Goal: Information Seeking & Learning: Learn about a topic

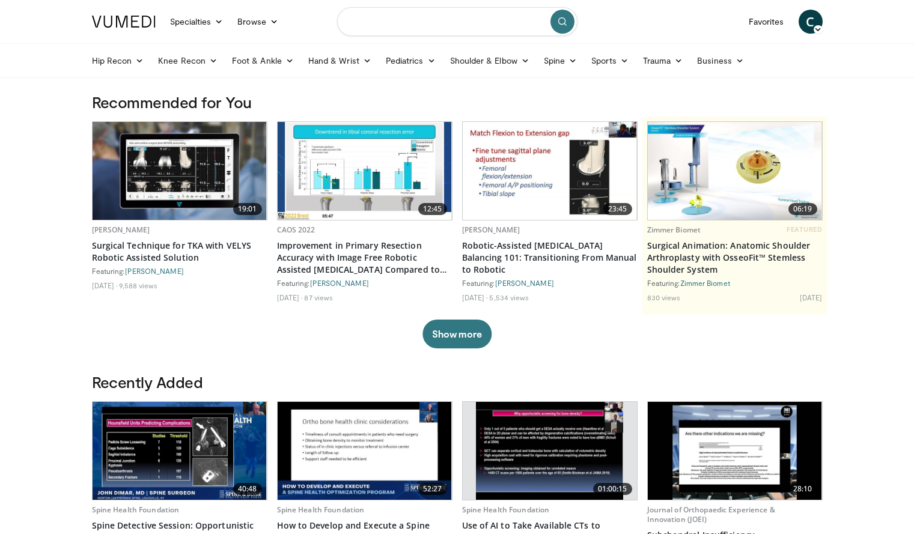
click at [423, 12] on input "Search topics, interventions" at bounding box center [457, 21] width 240 height 29
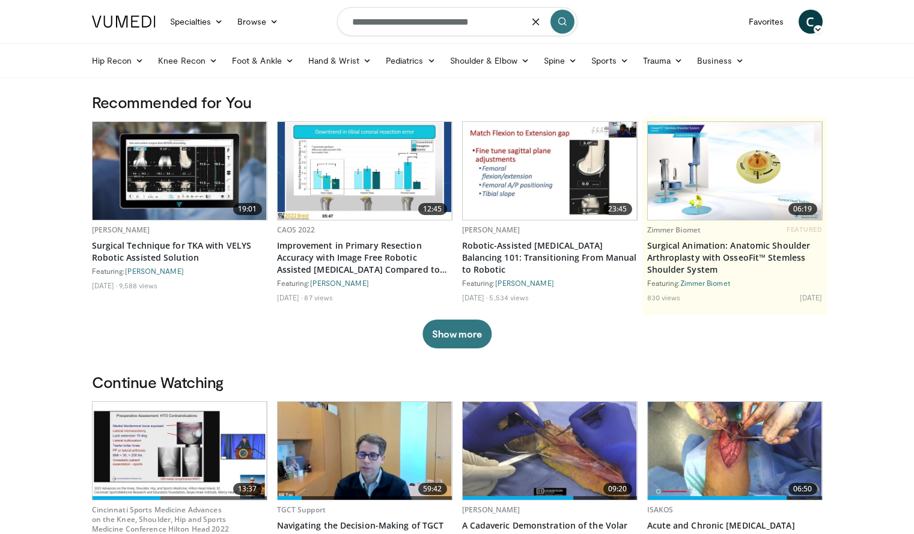
type input "**********"
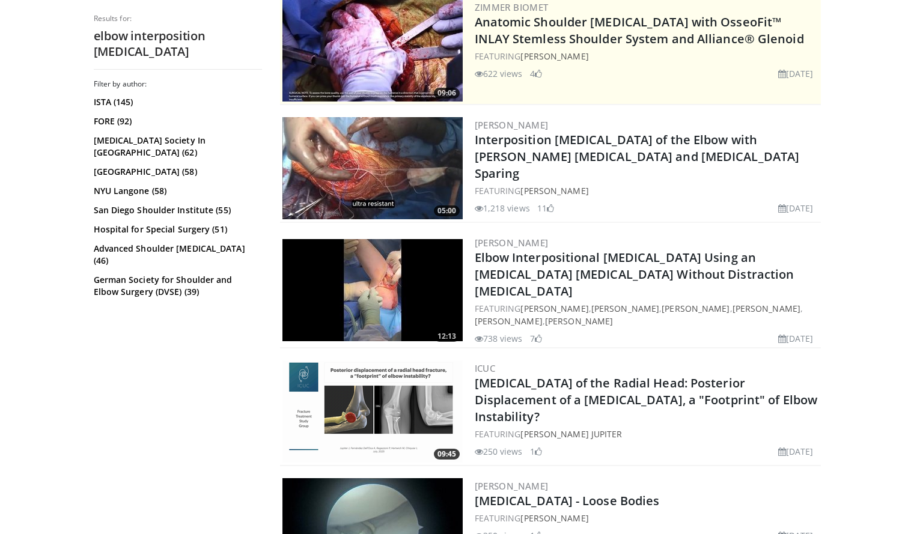
scroll to position [255, 0]
click at [362, 159] on img at bounding box center [372, 168] width 180 height 102
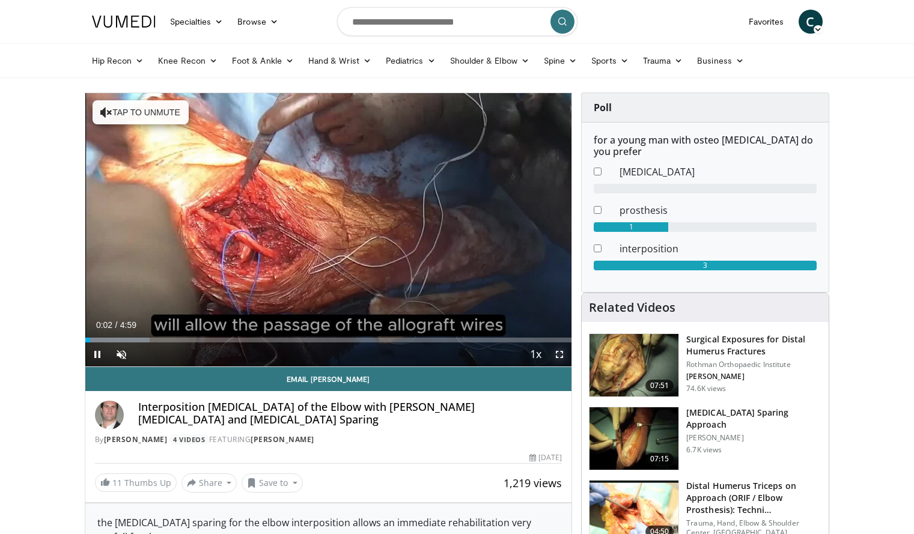
click at [564, 352] on span "Video Player" at bounding box center [559, 354] width 24 height 24
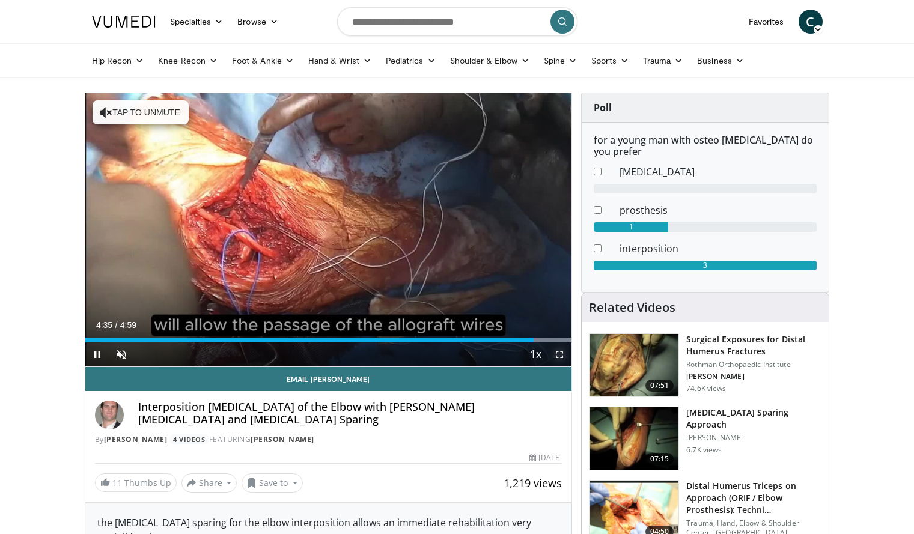
click at [558, 353] on span "Video Player" at bounding box center [559, 354] width 24 height 24
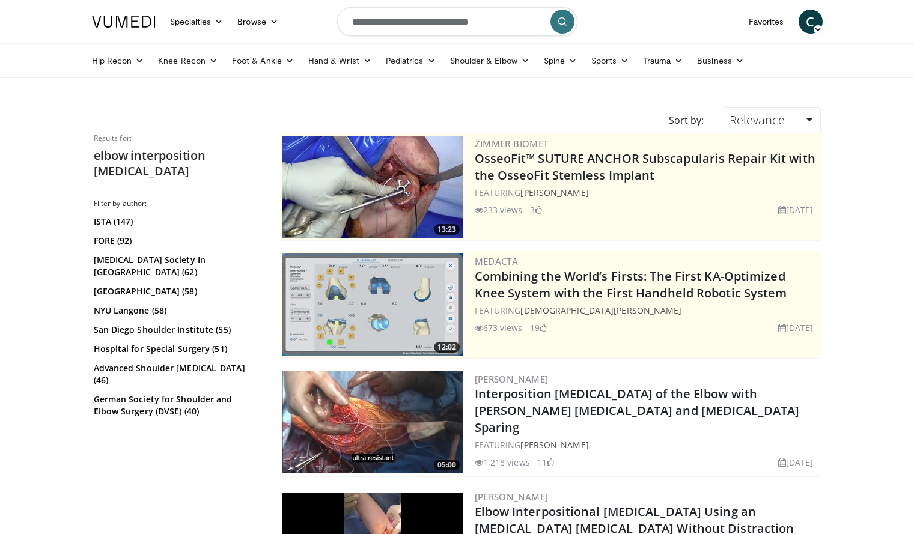
scroll to position [255, 0]
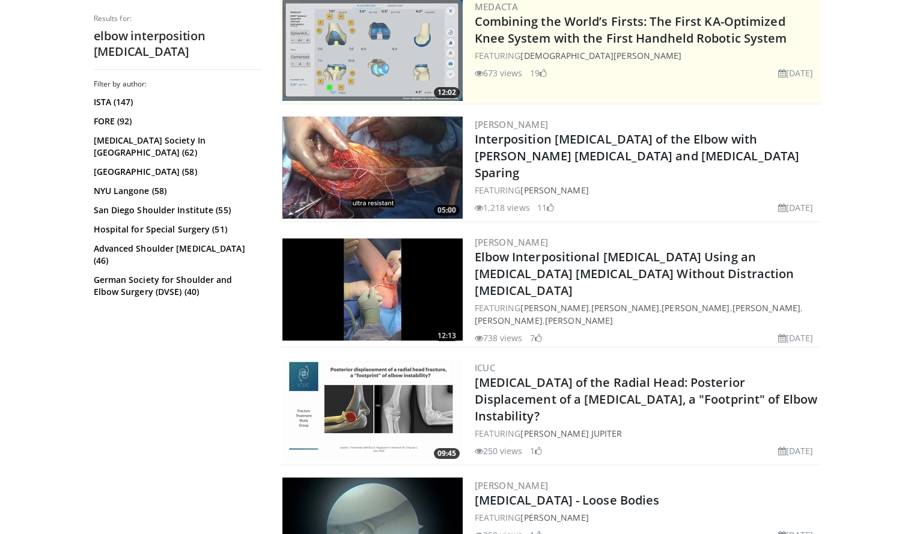
click at [404, 286] on img at bounding box center [372, 290] width 180 height 102
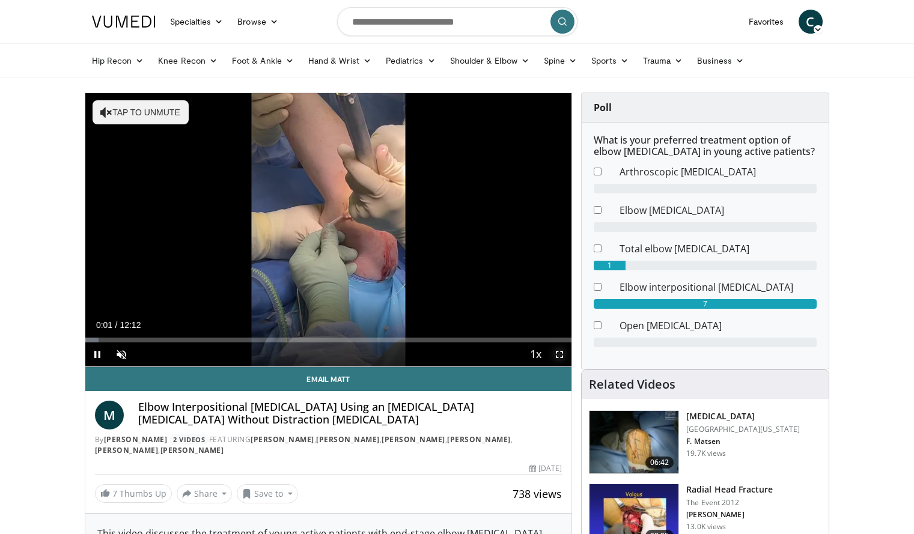
click at [560, 352] on span "Video Player" at bounding box center [559, 354] width 24 height 24
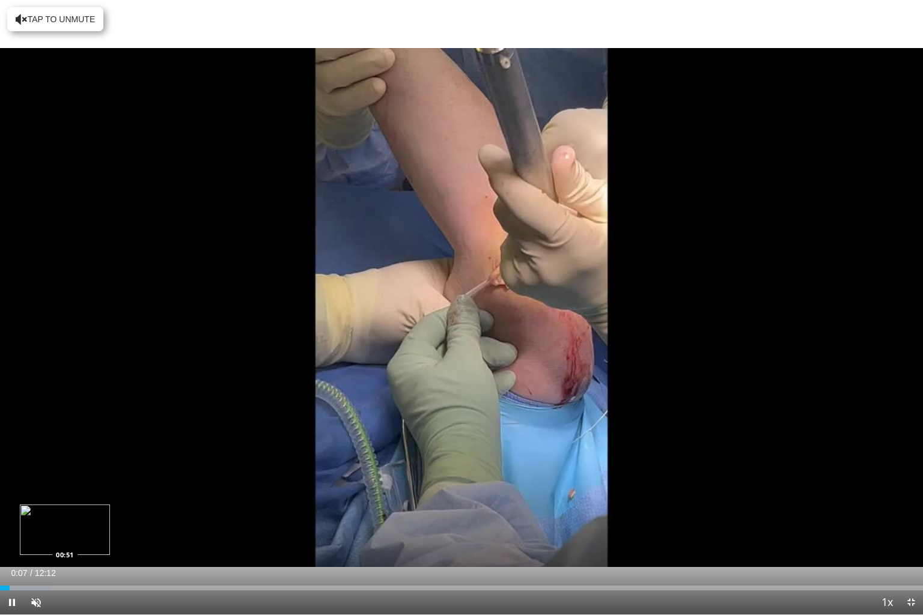
click at [65, 534] on div "Loaded : 5.46% 00:07 00:51" at bounding box center [461, 588] width 923 height 5
click at [108, 534] on div "Current Time 0:56 / Duration 12:12 Pause Skip Backward Skip Forward Unmute Load…" at bounding box center [461, 603] width 923 height 24
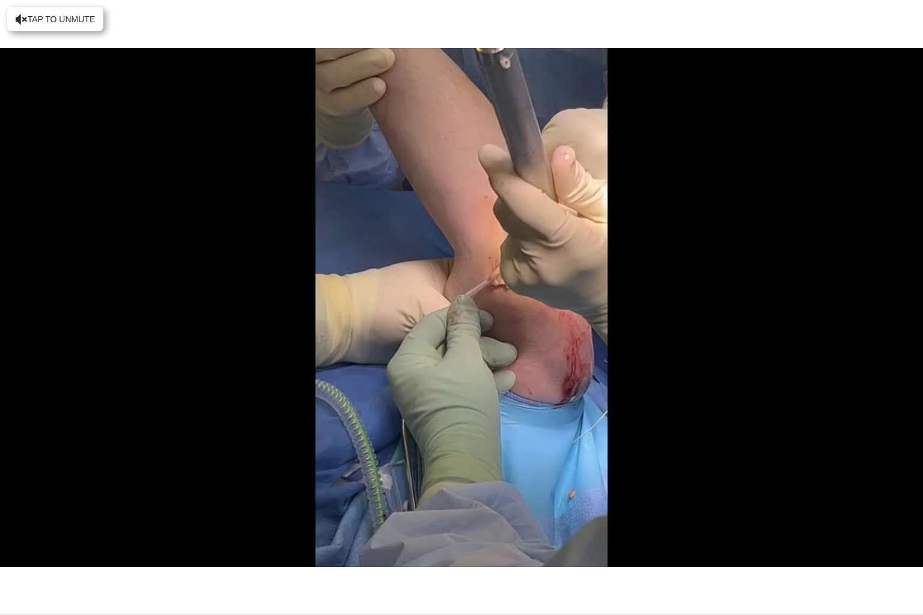
click at [117, 534] on div "10 seconds Tap to unmute" at bounding box center [461, 307] width 923 height 615
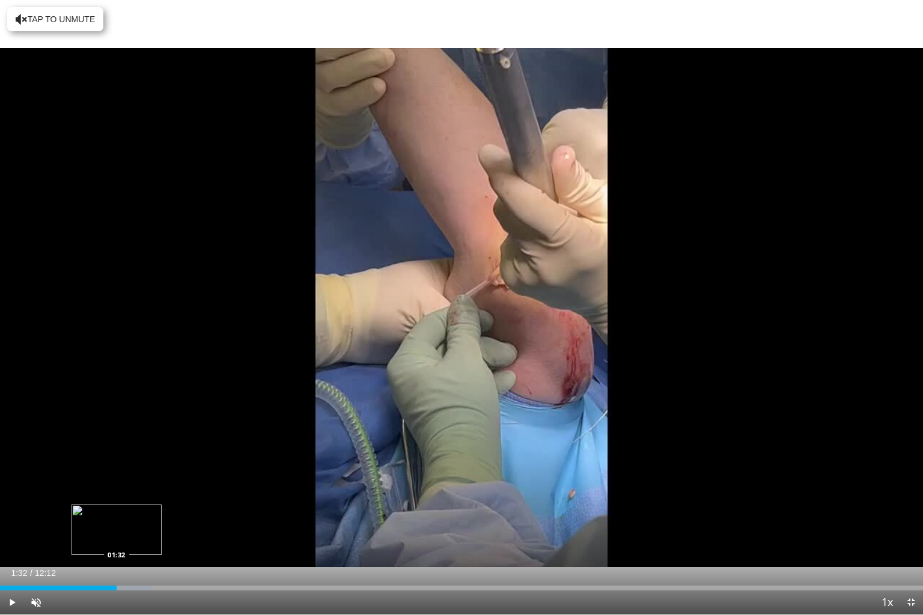
click at [117, 534] on div "Progress Bar" at bounding box center [107, 588] width 88 height 5
click at [168, 534] on div "Progress Bar" at bounding box center [153, 588] width 46 height 5
click at [204, 534] on div "Current Time 2:13 / Duration 12:12 Play Skip Backward Skip Forward Unmute Loade…" at bounding box center [461, 603] width 923 height 24
click at [198, 534] on div "Loaded : 20.48% 02:13 02:36" at bounding box center [461, 584] width 923 height 11
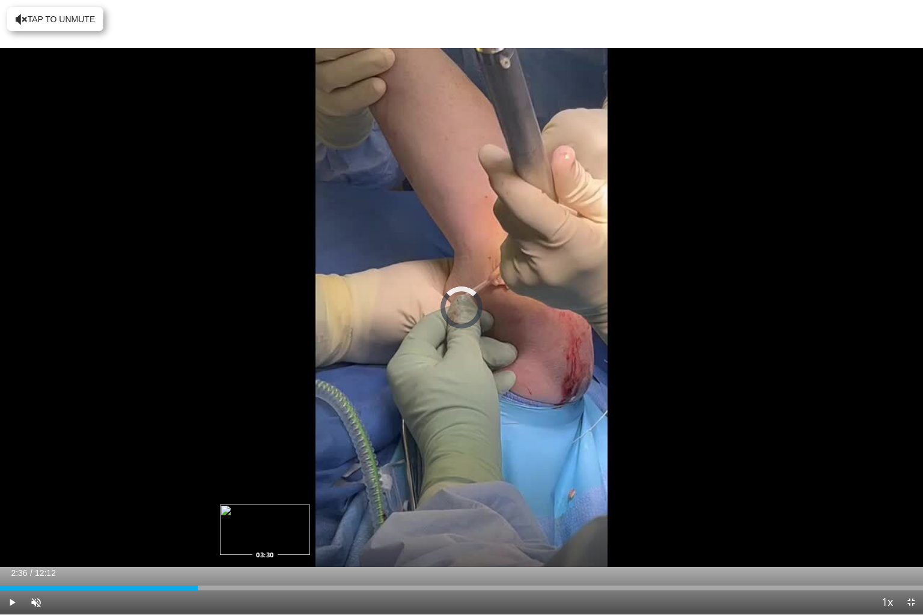
click at [264, 534] on div "Loaded : 21.84% 02:36 03:30" at bounding box center [461, 584] width 923 height 11
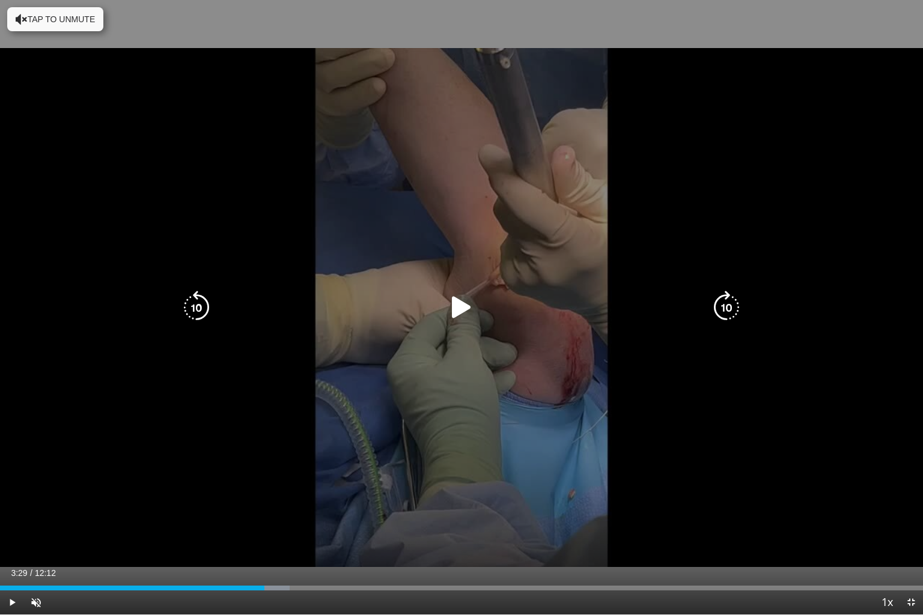
click at [469, 297] on icon "Video Player" at bounding box center [462, 308] width 34 height 34
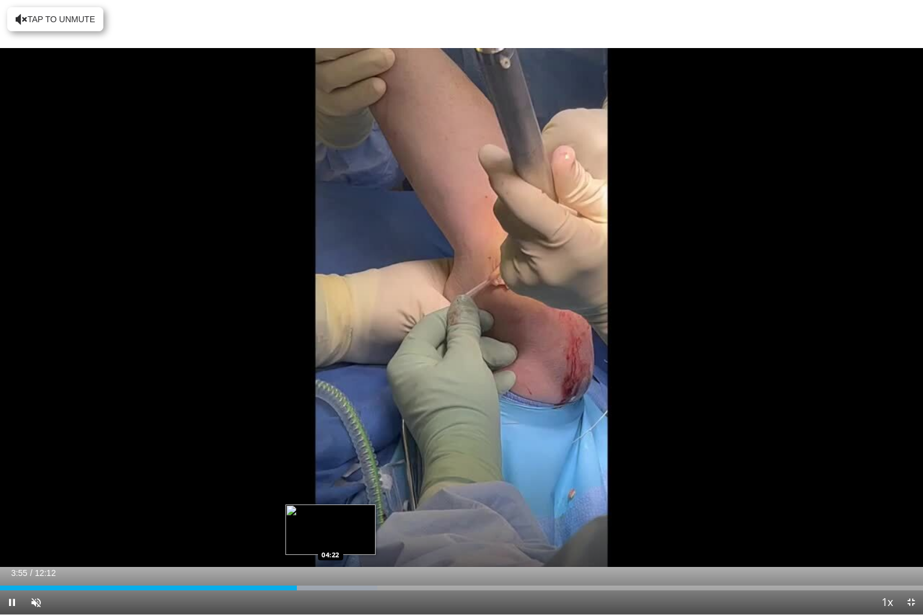
click at [331, 534] on div "Progress Bar" at bounding box center [320, 588] width 113 height 5
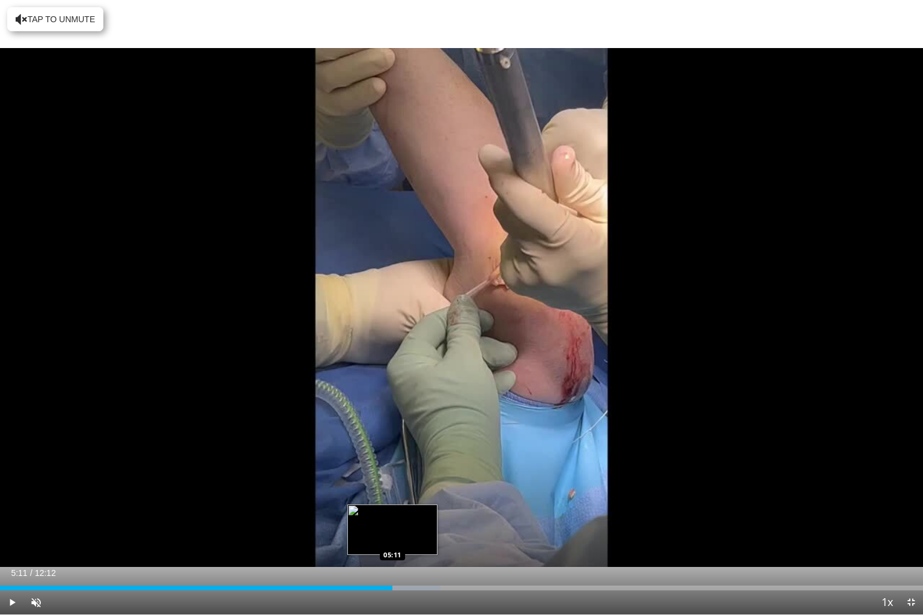
click at [392, 534] on div "Progress Bar" at bounding box center [378, 588] width 124 height 5
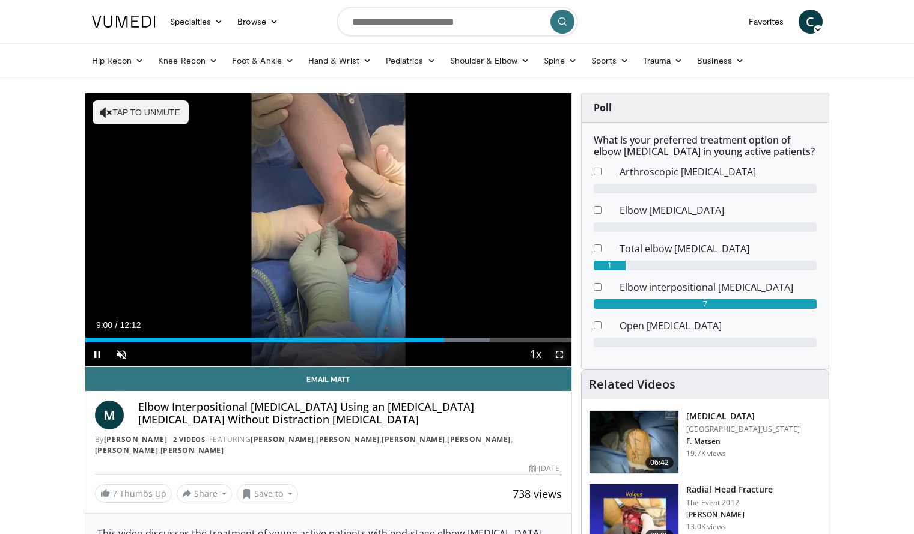
click at [559, 358] on span "Video Player" at bounding box center [559, 354] width 24 height 24
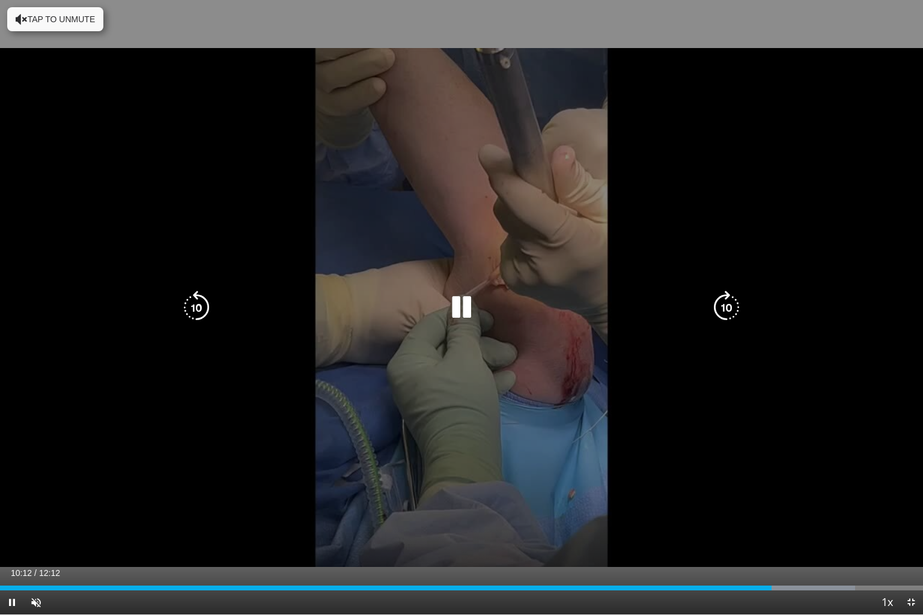
click at [472, 303] on icon "Video Player" at bounding box center [462, 308] width 34 height 34
